Goal: Information Seeking & Learning: Learn about a topic

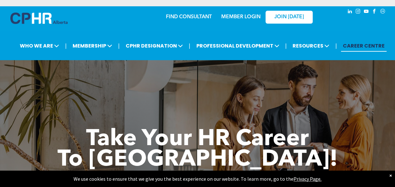
click at [361, 47] on link "CAREER CENTRE" at bounding box center [364, 46] width 46 height 12
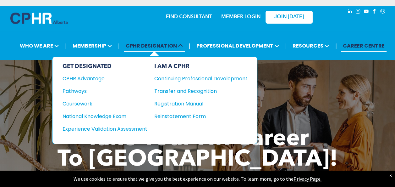
click at [166, 48] on span "CPHR DESIGNATION" at bounding box center [154, 46] width 61 height 12
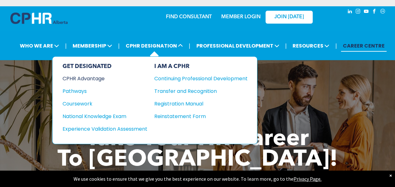
click at [93, 78] on div "CPHR Advantage" at bounding box center [101, 79] width 76 height 8
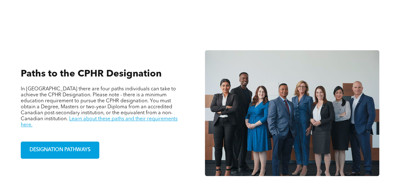
scroll to position [409, 0]
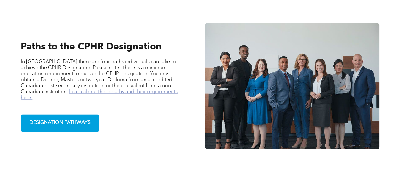
click at [87, 93] on link "Learn about these paths and their requirements here." at bounding box center [99, 94] width 157 height 11
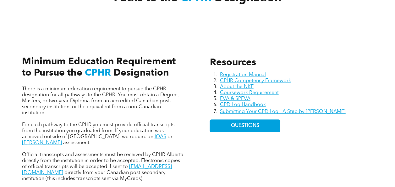
scroll to position [220, 0]
